Goal: Task Accomplishment & Management: Complete application form

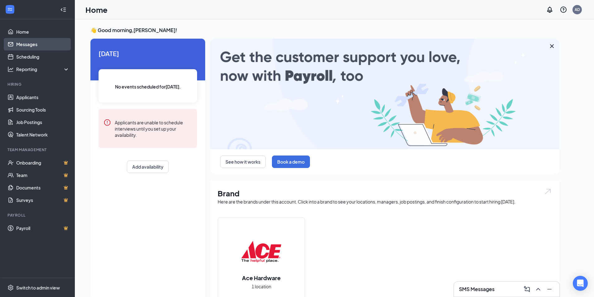
click at [36, 45] on link "Messages" at bounding box center [42, 44] width 53 height 12
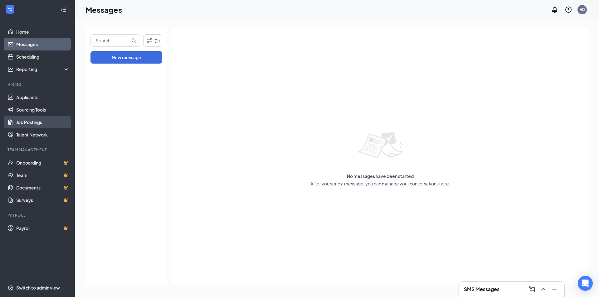
click at [29, 118] on link "Job Postings" at bounding box center [42, 122] width 53 height 12
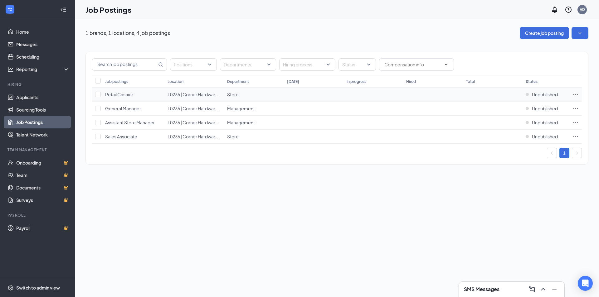
click at [579, 95] on td at bounding box center [575, 95] width 12 height 14
click at [576, 94] on icon "Ellipses" at bounding box center [575, 94] width 6 height 6
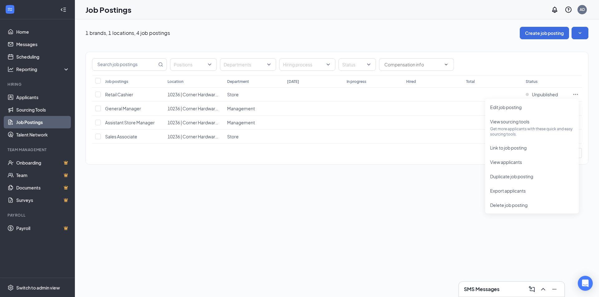
click at [385, 198] on div "1 brands, 1 locations, 4 job postings Create job posting Positions Departments …" at bounding box center [337, 158] width 524 height 278
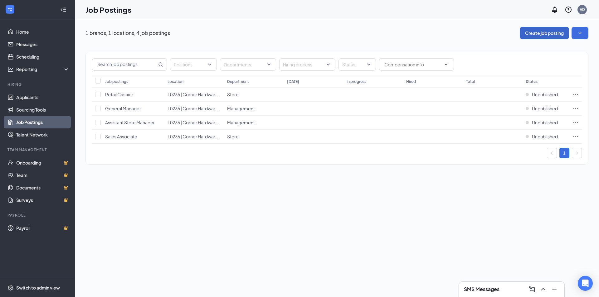
click at [543, 31] on button "Create job posting" at bounding box center [543, 33] width 49 height 12
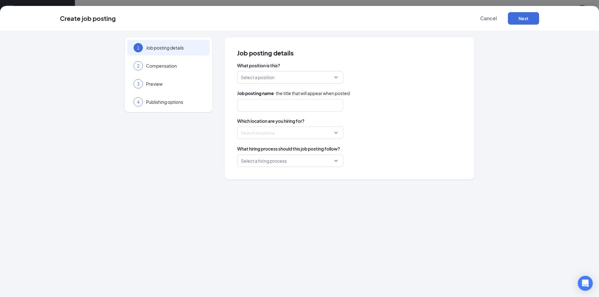
click at [254, 79] on input "search" at bounding box center [288, 77] width 94 height 12
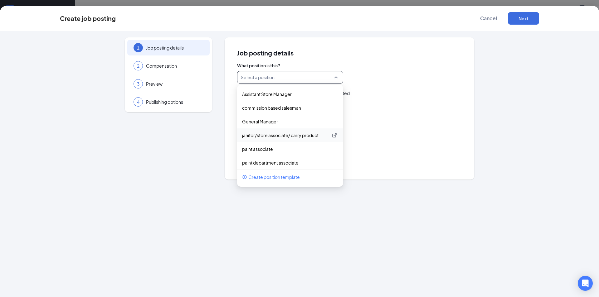
click at [267, 134] on p "janitor/store associate/ carry product" at bounding box center [285, 135] width 86 height 6
type input "janitor/store associate/ carry product"
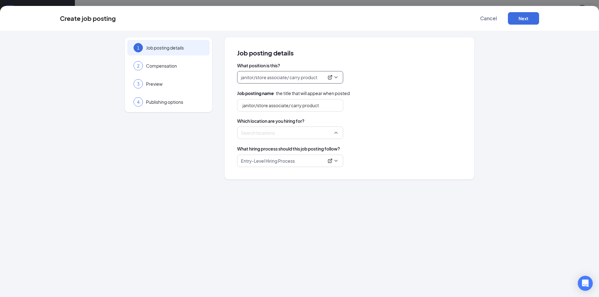
click at [264, 133] on div at bounding box center [288, 133] width 94 height 10
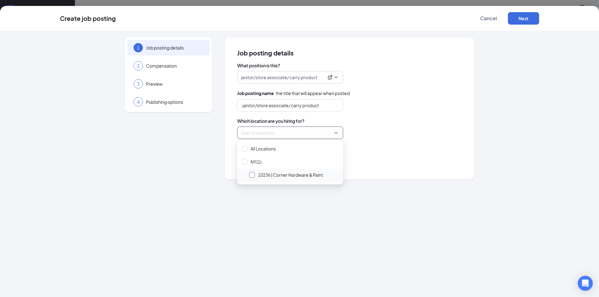
click at [252, 173] on div at bounding box center [252, 175] width 6 height 6
click at [287, 198] on div "1 Job posting details 2 Compensation 3 Preview 4 Publishing options Job posting…" at bounding box center [299, 164] width 599 height 266
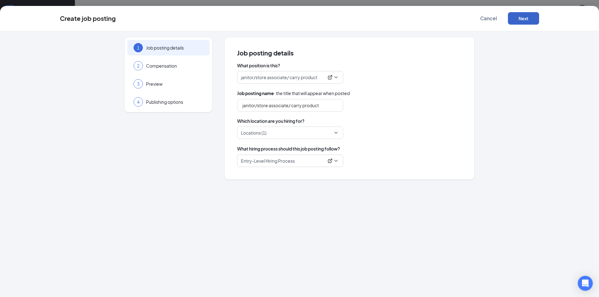
click at [523, 22] on button "Next" at bounding box center [523, 18] width 31 height 12
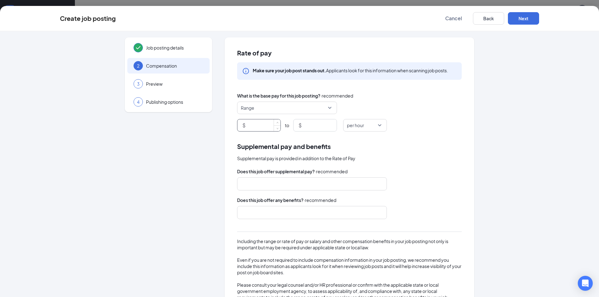
click at [257, 122] on input at bounding box center [264, 125] width 34 height 12
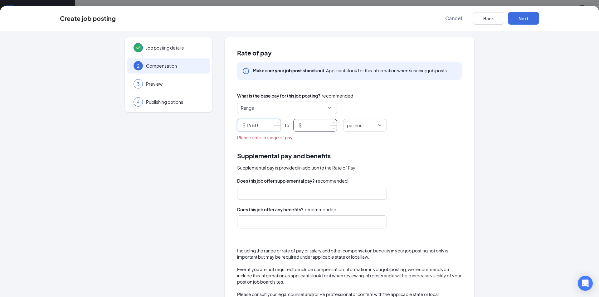
type input "16.5"
click at [303, 123] on input at bounding box center [320, 125] width 34 height 12
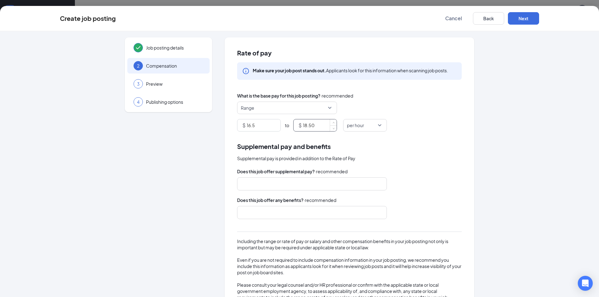
scroll to position [28, 0]
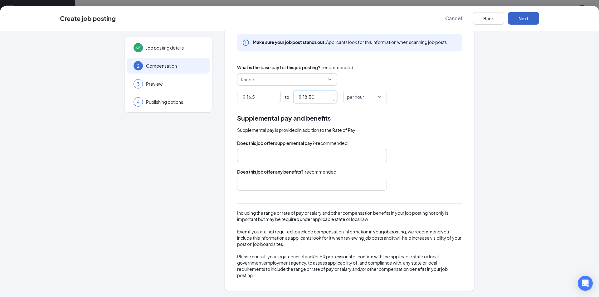
type input "18.5"
click at [536, 23] on button "Next" at bounding box center [523, 18] width 31 height 12
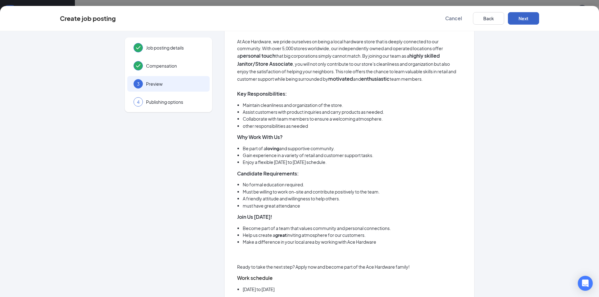
scroll to position [369, 0]
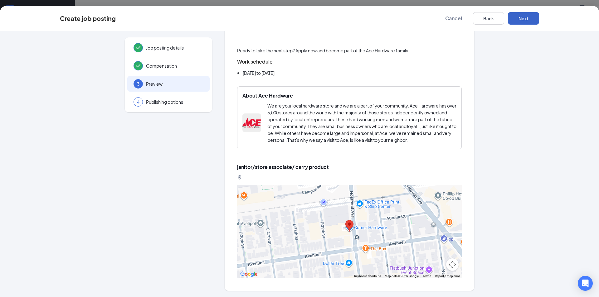
click at [528, 19] on button "Next" at bounding box center [523, 18] width 31 height 12
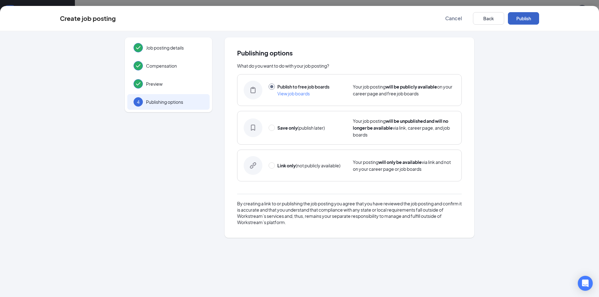
click at [528, 19] on button "Publish" at bounding box center [523, 18] width 31 height 12
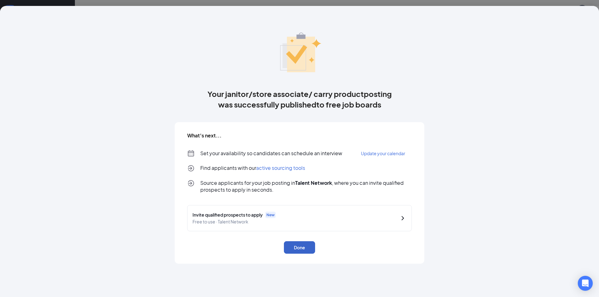
click at [299, 249] on button "Done" at bounding box center [299, 247] width 31 height 12
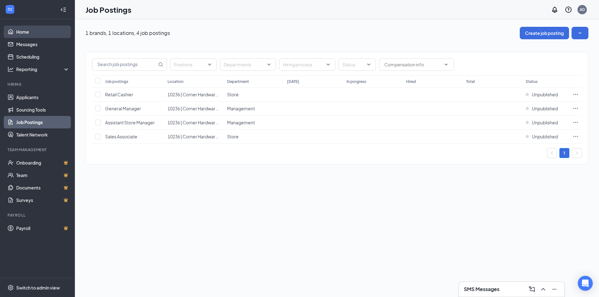
click at [30, 31] on link "Home" at bounding box center [42, 32] width 53 height 12
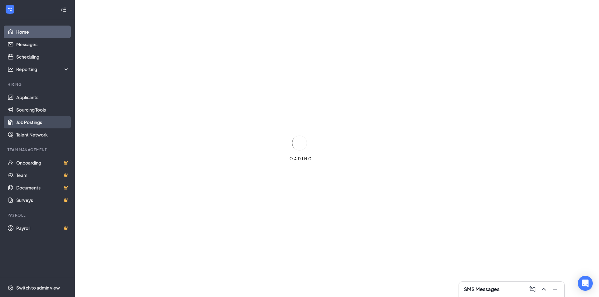
click at [38, 123] on link "Job Postings" at bounding box center [42, 122] width 53 height 12
